Goal: Transaction & Acquisition: Purchase product/service

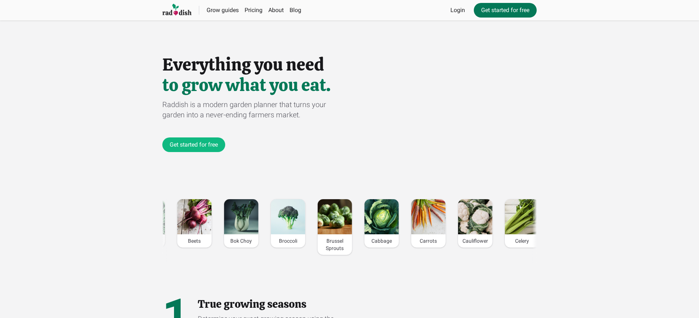
click at [504, 10] on link "Get started for free" at bounding box center [505, 10] width 63 height 15
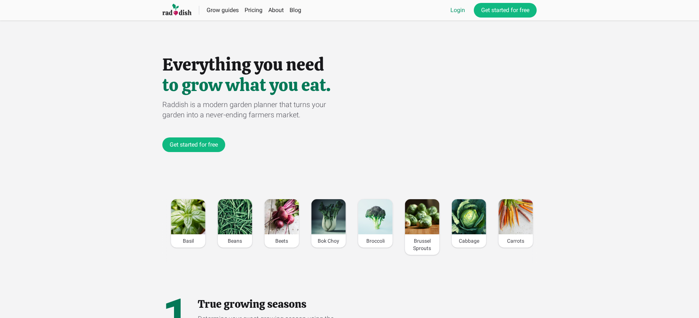
click at [457, 10] on link "Login" at bounding box center [457, 10] width 15 height 9
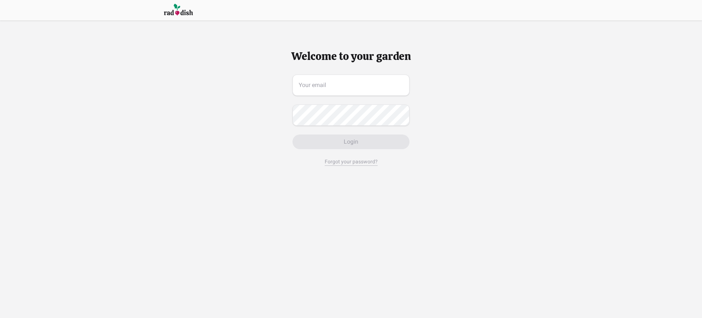
click at [351, 142] on span "Login" at bounding box center [351, 141] width 15 height 9
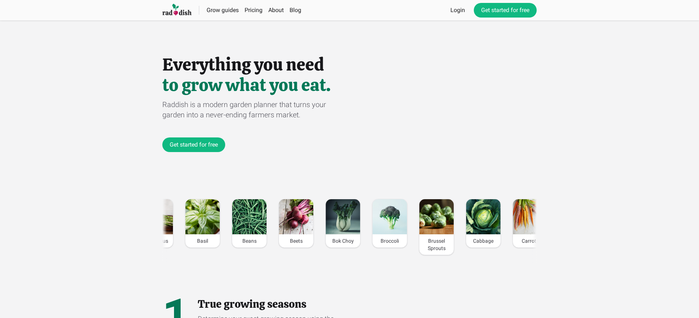
scroll to position [0, 1025]
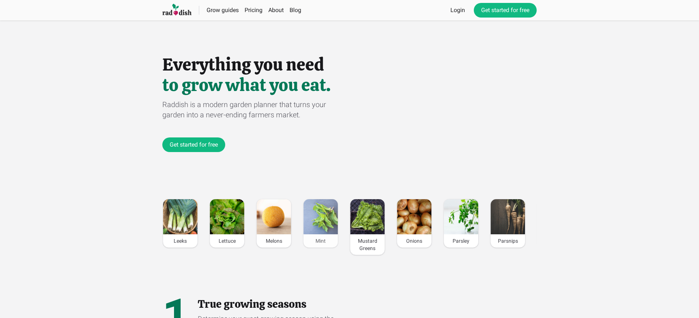
click at [321, 241] on div "Mint" at bounding box center [320, 240] width 34 height 13
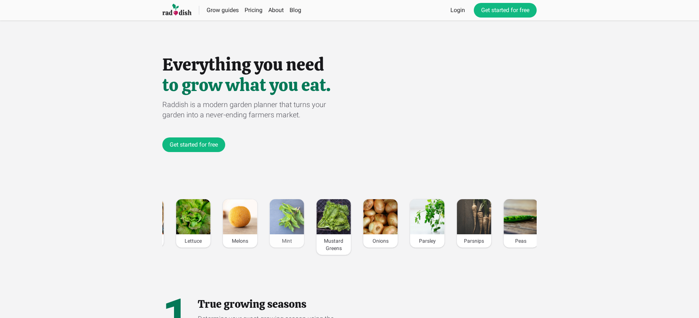
click at [285, 241] on div "Mint" at bounding box center [287, 240] width 34 height 13
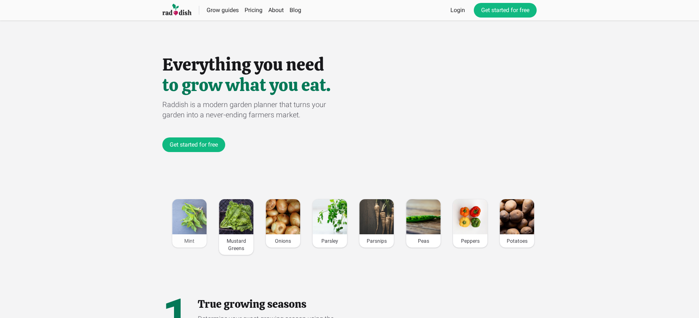
click at [189, 241] on div "Mint" at bounding box center [189, 240] width 34 height 13
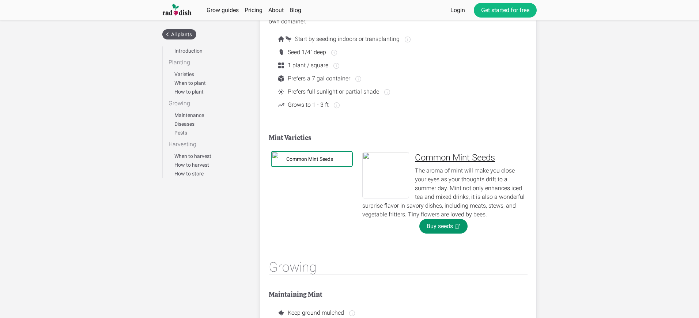
click at [310, 159] on div "Common Mint Seeds" at bounding box center [309, 158] width 47 height 7
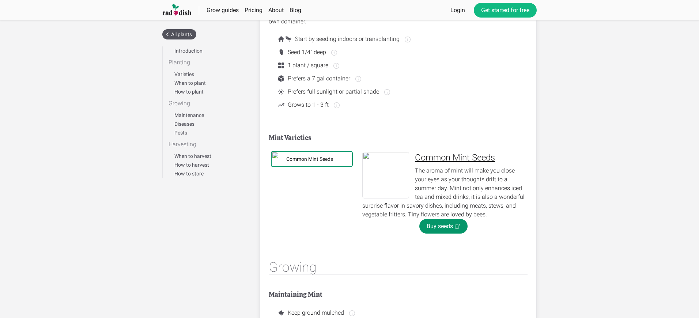
click at [310, 159] on div "Common Mint Seeds" at bounding box center [309, 158] width 47 height 7
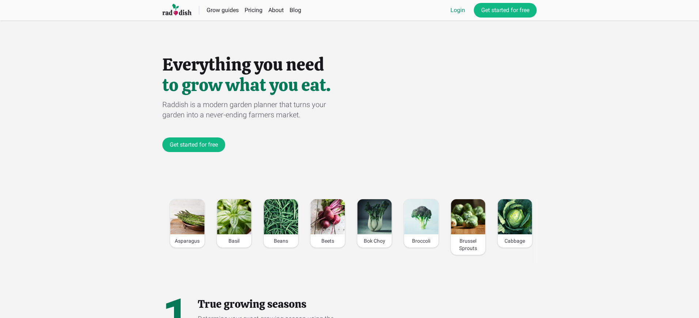
click at [457, 10] on link "Login" at bounding box center [457, 10] width 15 height 9
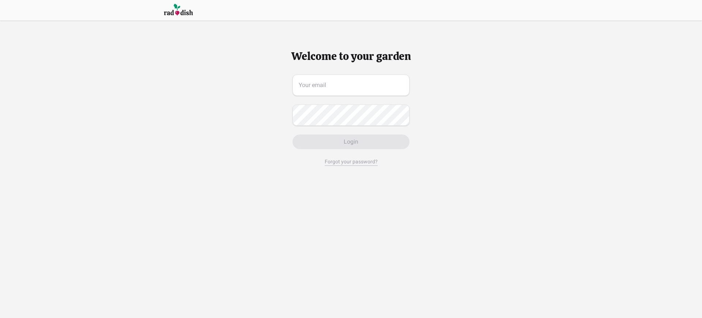
click at [351, 142] on span "Login" at bounding box center [351, 141] width 15 height 9
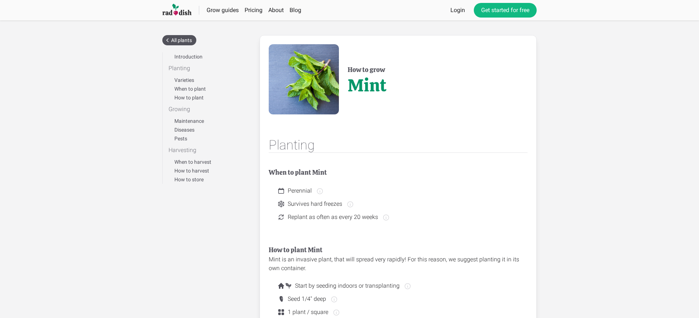
scroll to position [247, 0]
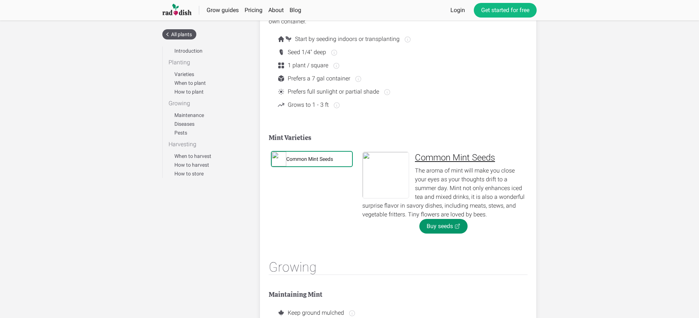
click at [310, 159] on div "Common Mint Seeds" at bounding box center [309, 158] width 47 height 7
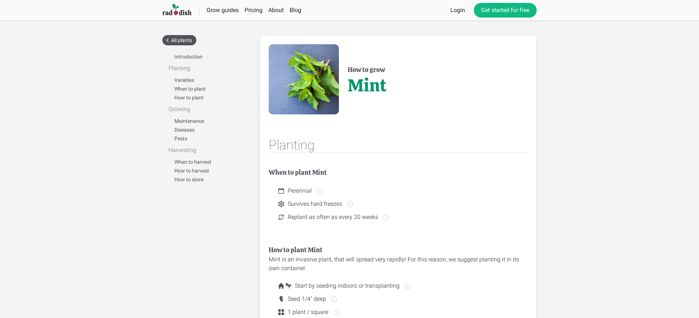
scroll to position [247, 0]
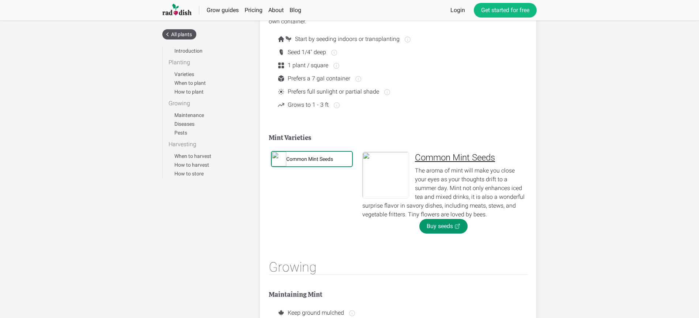
click at [310, 159] on div "Common Mint Seeds" at bounding box center [309, 158] width 47 height 7
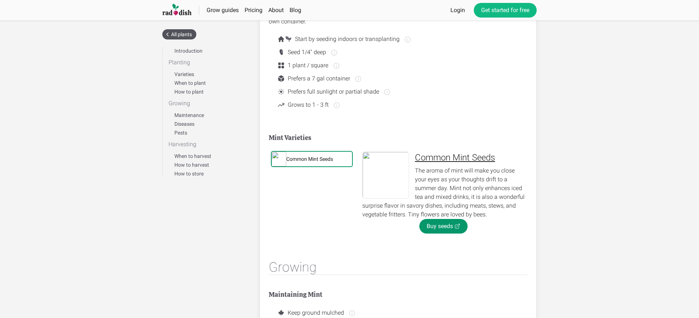
scroll to position [247, 0]
click at [443, 226] on link "Buy seeds" at bounding box center [443, 226] width 48 height 15
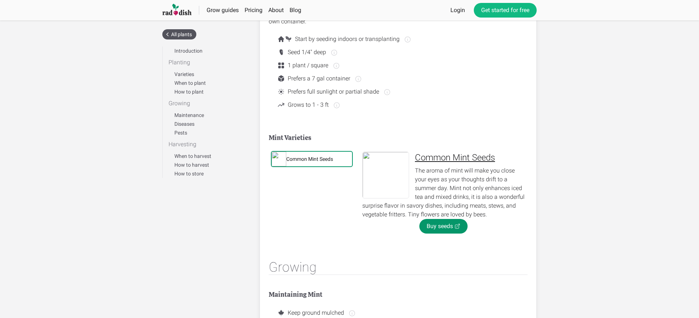
scroll to position [247, 0]
click at [310, 159] on div "Common Mint Seeds" at bounding box center [309, 158] width 47 height 7
click at [443, 226] on link "Buy seeds" at bounding box center [443, 226] width 48 height 15
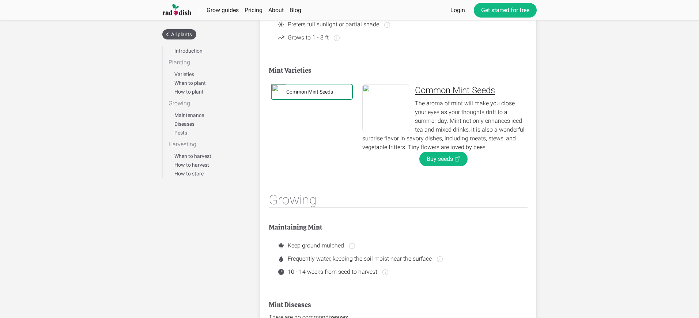
scroll to position [314, 0]
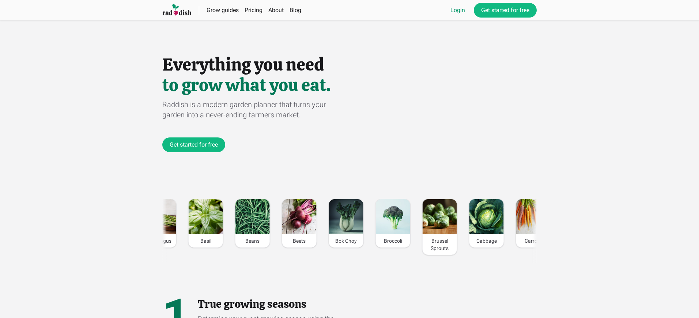
click at [457, 10] on link "Login" at bounding box center [457, 10] width 15 height 9
